Goal: Information Seeking & Learning: Learn about a topic

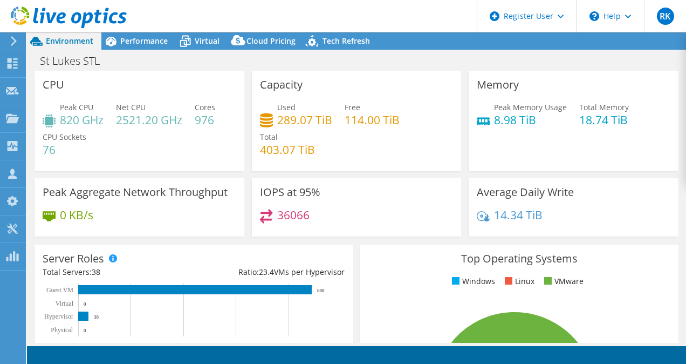
select select "USD"
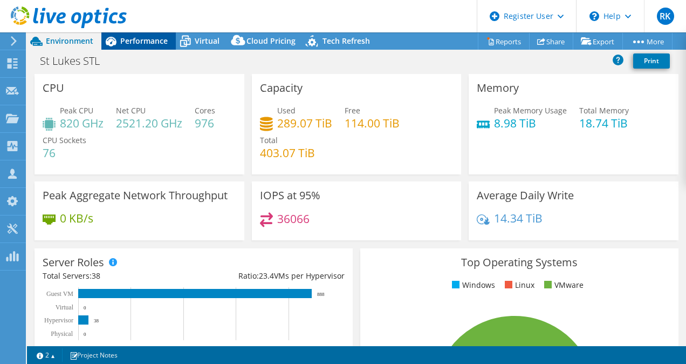
click at [131, 42] on span "Performance" at bounding box center [143, 41] width 47 height 10
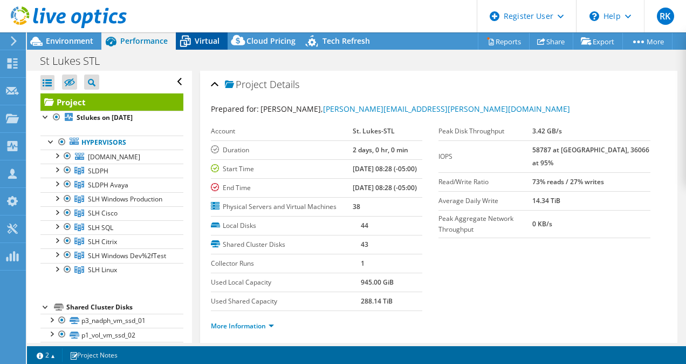
click at [205, 35] on div "Virtual" at bounding box center [202, 40] width 52 height 17
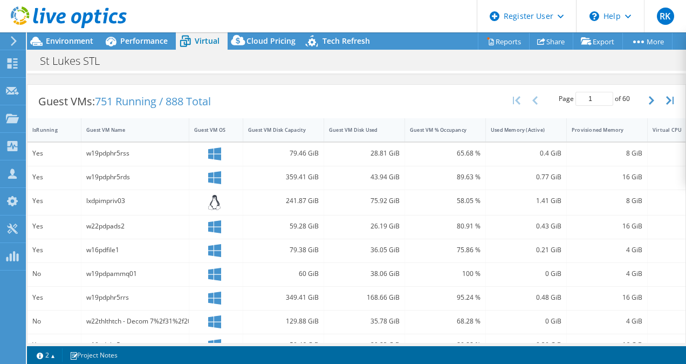
scroll to position [45, 0]
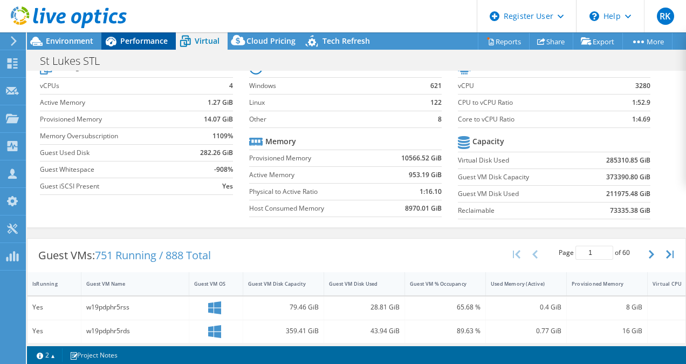
click at [130, 40] on span "Performance" at bounding box center [143, 41] width 47 height 10
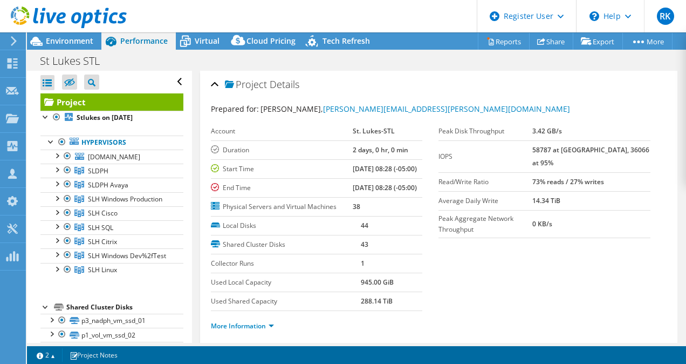
scroll to position [0, 0]
click at [109, 142] on link "Hypervisors" at bounding box center [111, 142] width 143 height 14
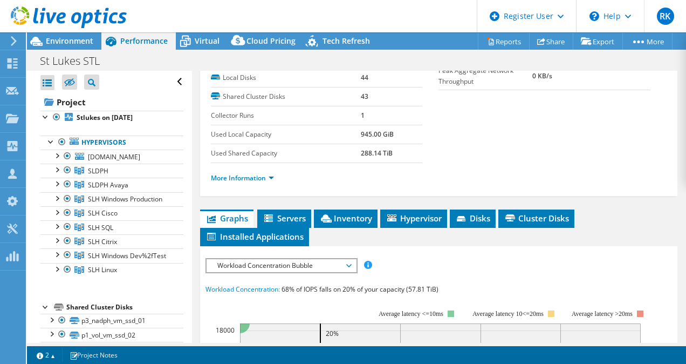
scroll to position [270, 0]
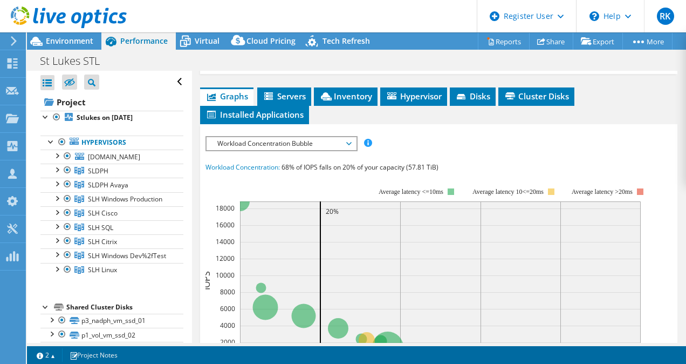
click at [262, 150] on span "Workload Concentration Bubble" at bounding box center [281, 143] width 139 height 13
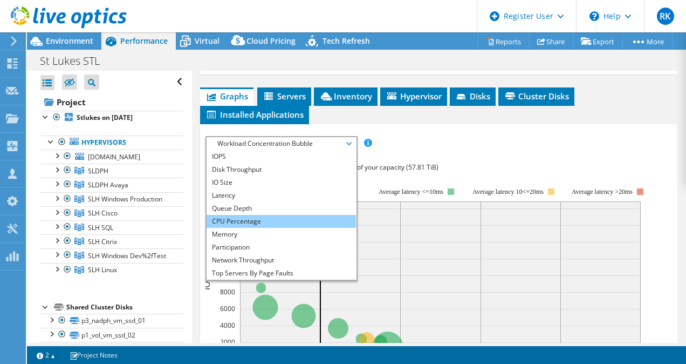
click at [239, 228] on li "CPU Percentage" at bounding box center [281, 221] width 149 height 13
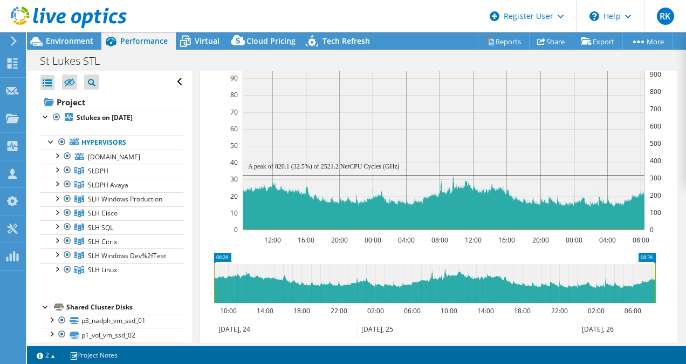
scroll to position [378, 0]
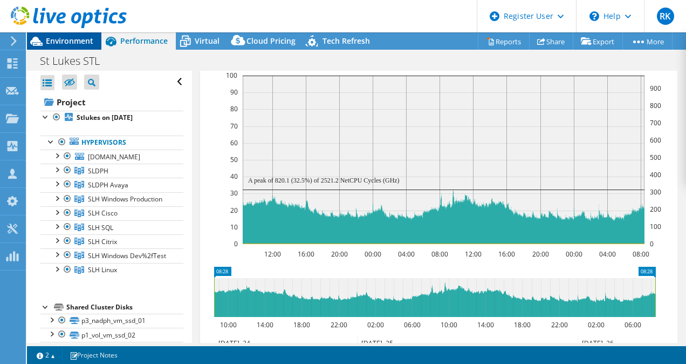
click at [69, 46] on div "Environment" at bounding box center [64, 40] width 74 height 17
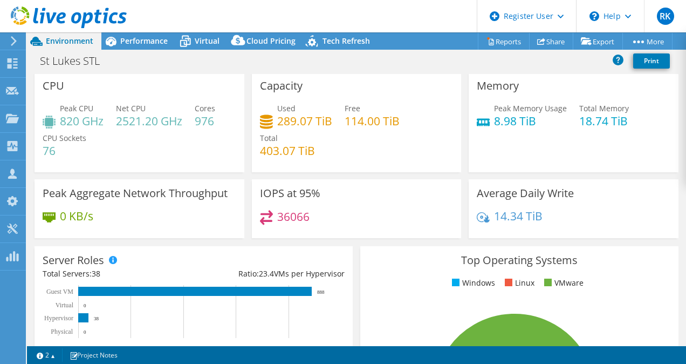
scroll to position [0, 0]
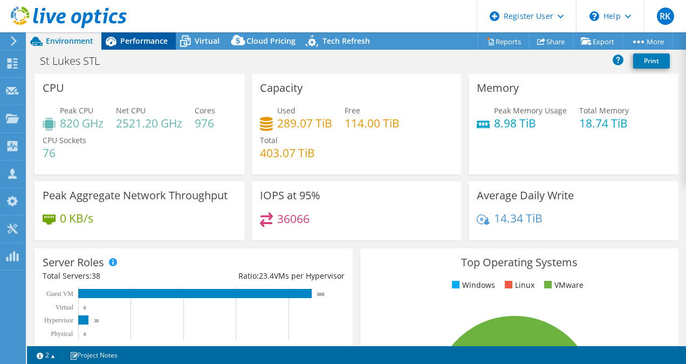
click at [146, 45] on span "Performance" at bounding box center [143, 41] width 47 height 10
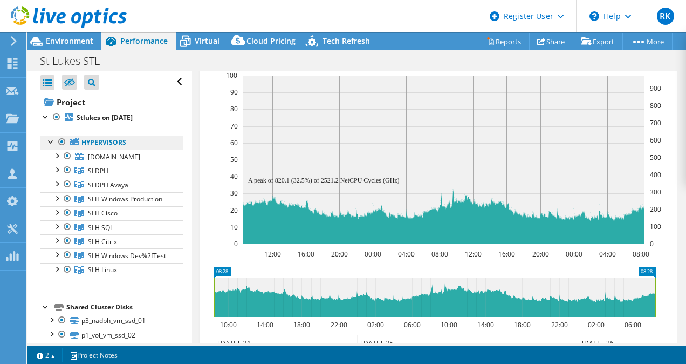
click at [97, 138] on link "Hypervisors" at bounding box center [111, 142] width 143 height 14
click at [92, 139] on link "Hypervisors" at bounding box center [111, 142] width 143 height 14
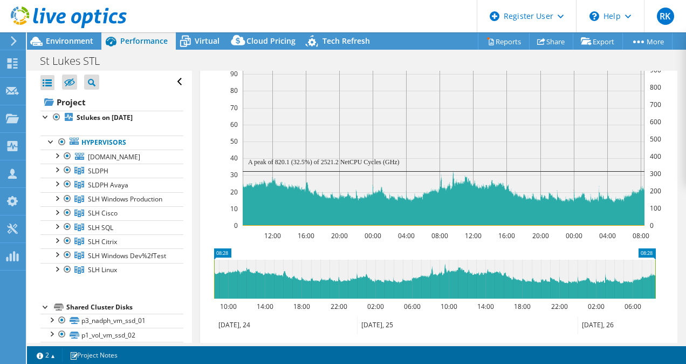
scroll to position [275, 0]
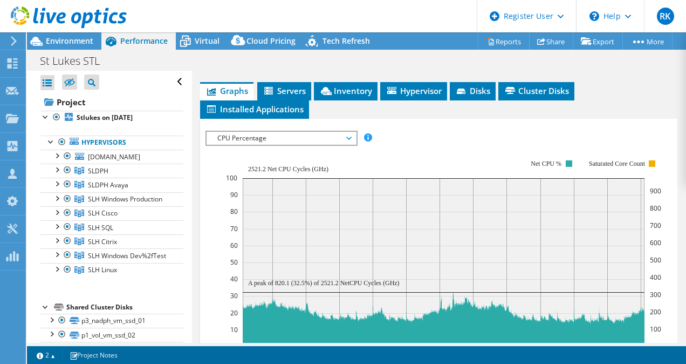
click at [259, 145] on span "CPU Percentage" at bounding box center [281, 138] width 139 height 13
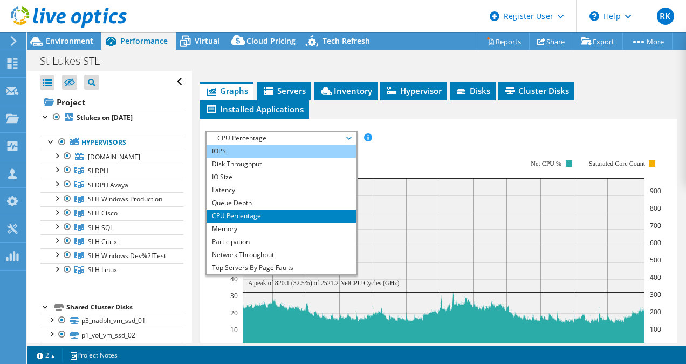
click at [231, 158] on li "IOPS" at bounding box center [281, 151] width 149 height 13
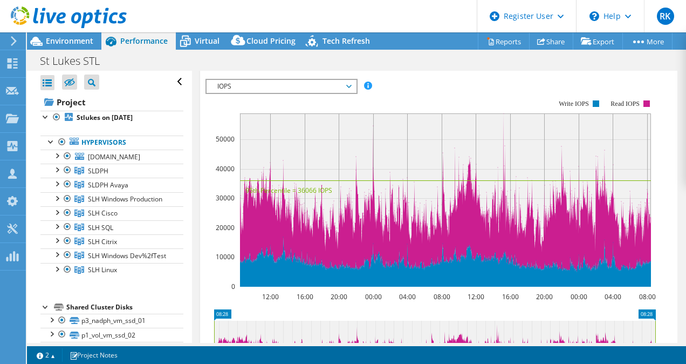
scroll to position [485, 0]
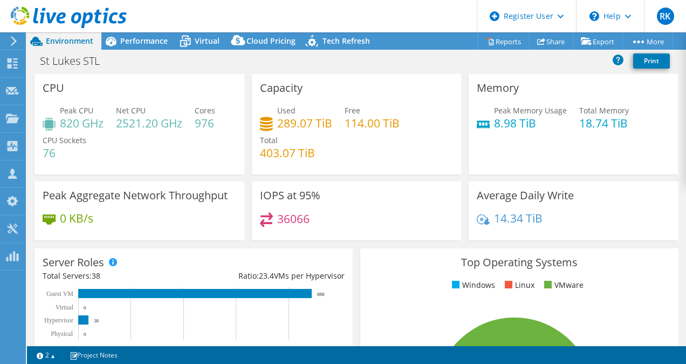
select select "USD"
